Goal: Task Accomplishment & Management: Manage account settings

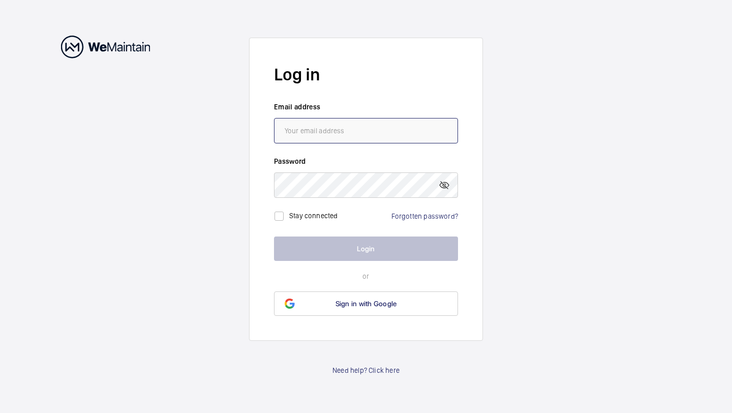
click at [321, 129] on input "email" at bounding box center [366, 130] width 184 height 25
click at [423, 211] on div "Forgotten password?" at bounding box center [425, 216] width 67 height 10
click at [420, 216] on link "Forgotten password?" at bounding box center [425, 216] width 67 height 8
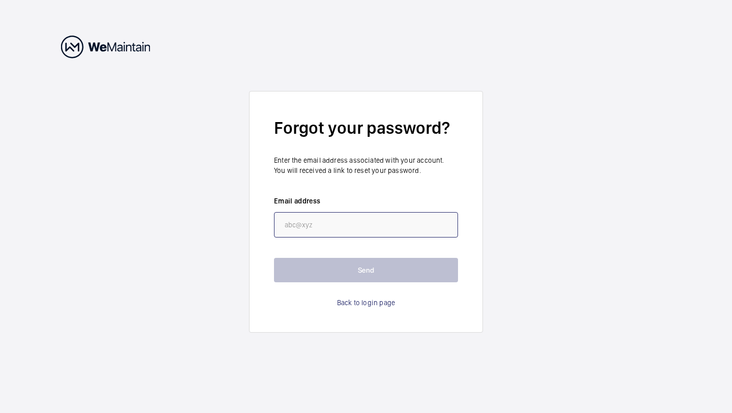
click at [314, 227] on input "email" at bounding box center [366, 224] width 184 height 25
paste input "[PERSON_NAME][EMAIL_ADDRESS][PERSON_NAME][DOMAIN_NAME]"
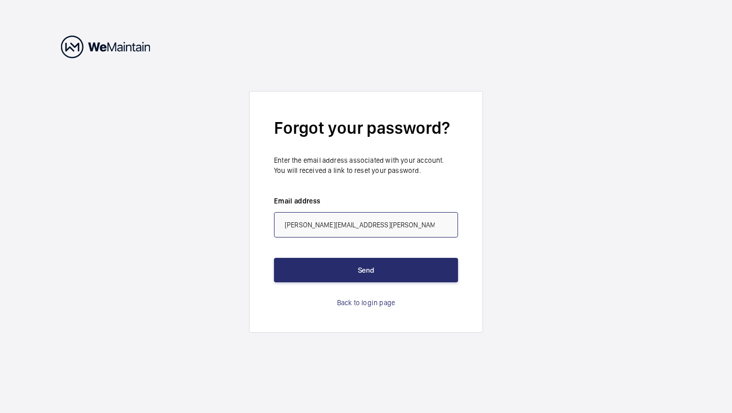
type input "[PERSON_NAME][EMAIL_ADDRESS][PERSON_NAME][DOMAIN_NAME]"
click at [507, 226] on wm-front-auth-container "Forgot your password? Enter the email address associated with your account. You…" at bounding box center [366, 206] width 732 height 413
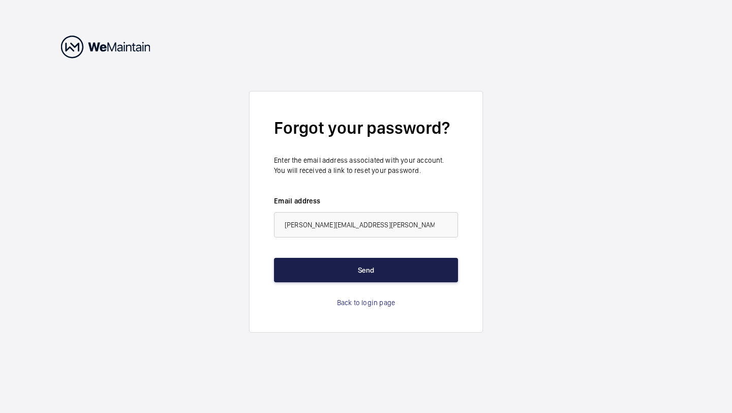
click at [373, 266] on button "Send" at bounding box center [366, 270] width 184 height 24
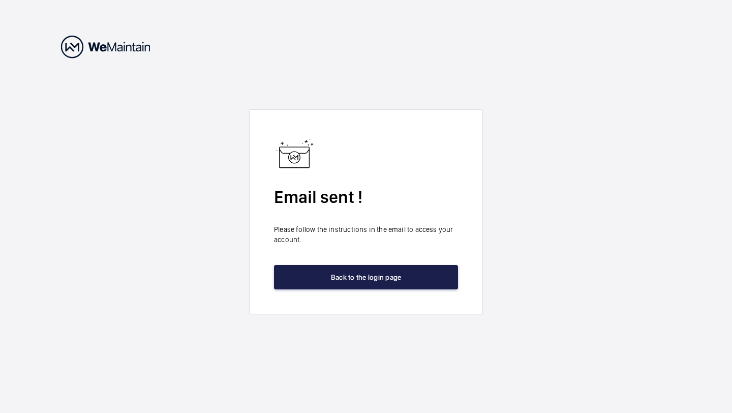
click at [370, 268] on button "Back to the login page" at bounding box center [366, 277] width 184 height 24
